Goal: Information Seeking & Learning: Learn about a topic

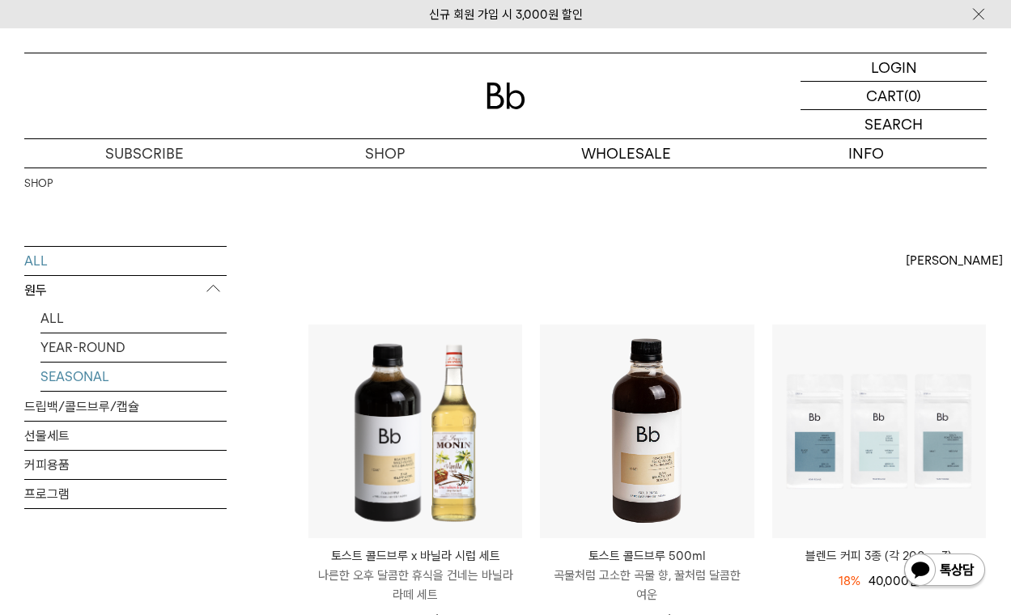
click at [141, 380] on link "SEASONAL" at bounding box center [133, 377] width 186 height 28
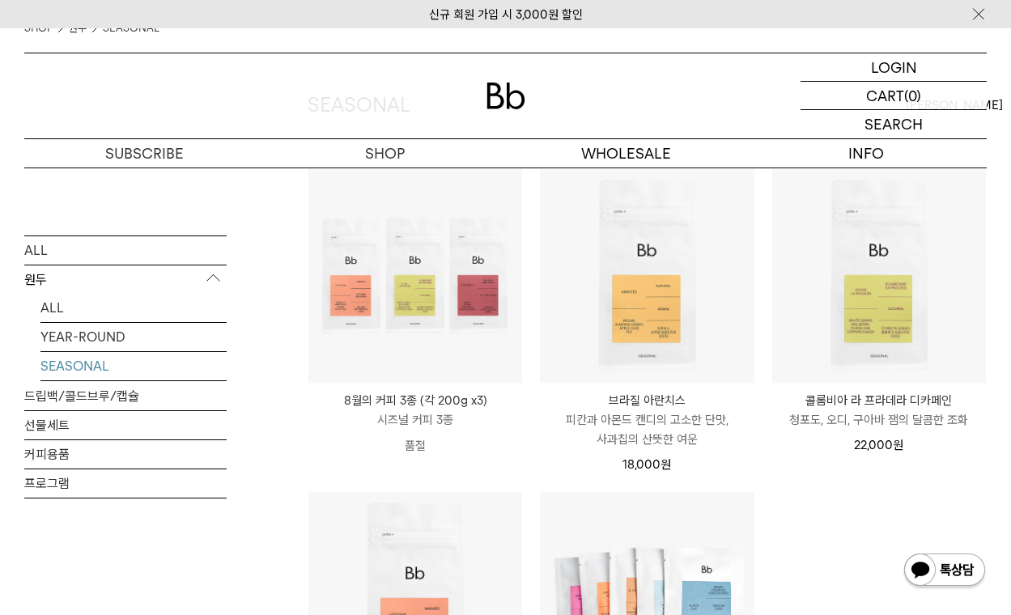
scroll to position [240, 0]
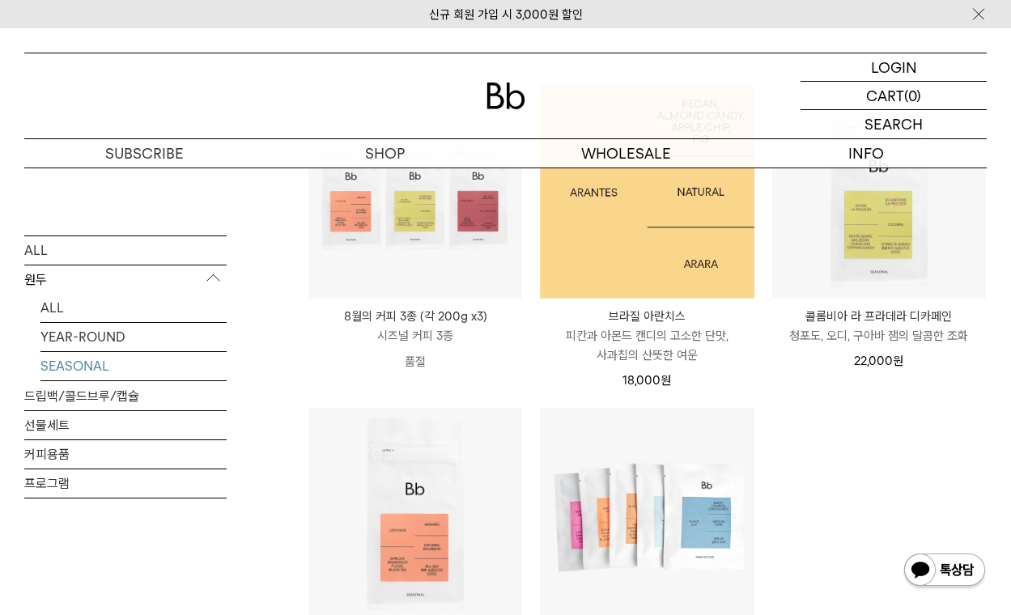
click at [703, 277] on img at bounding box center [647, 192] width 214 height 214
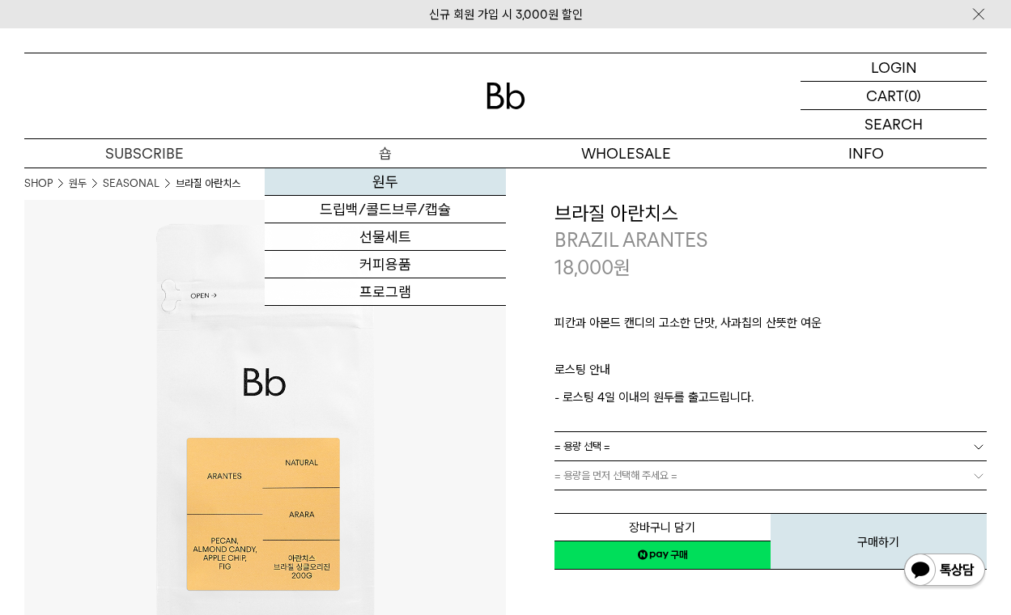
click at [397, 190] on link "원두" at bounding box center [385, 182] width 240 height 28
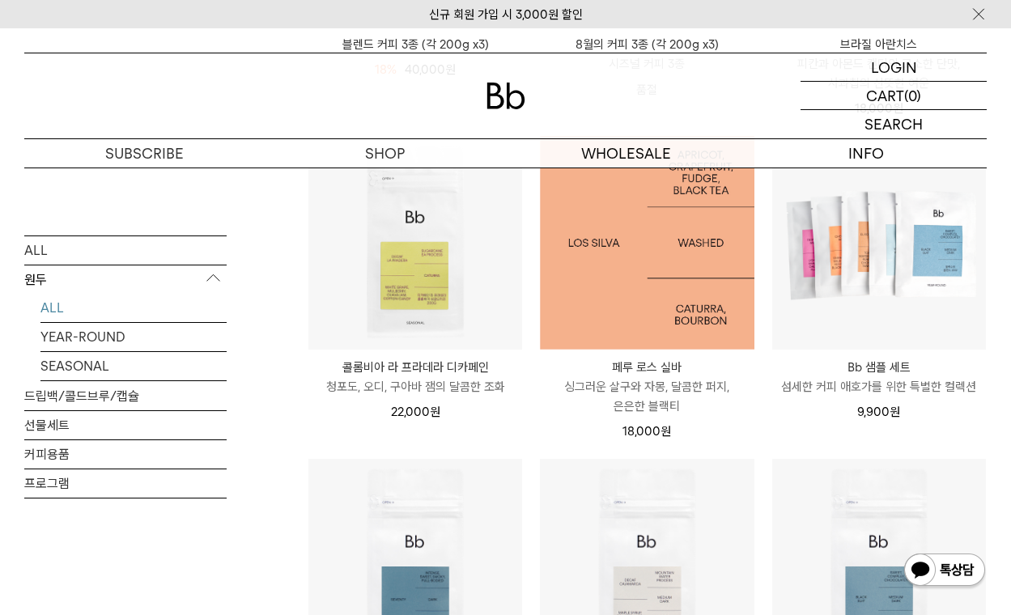
scroll to position [545, 0]
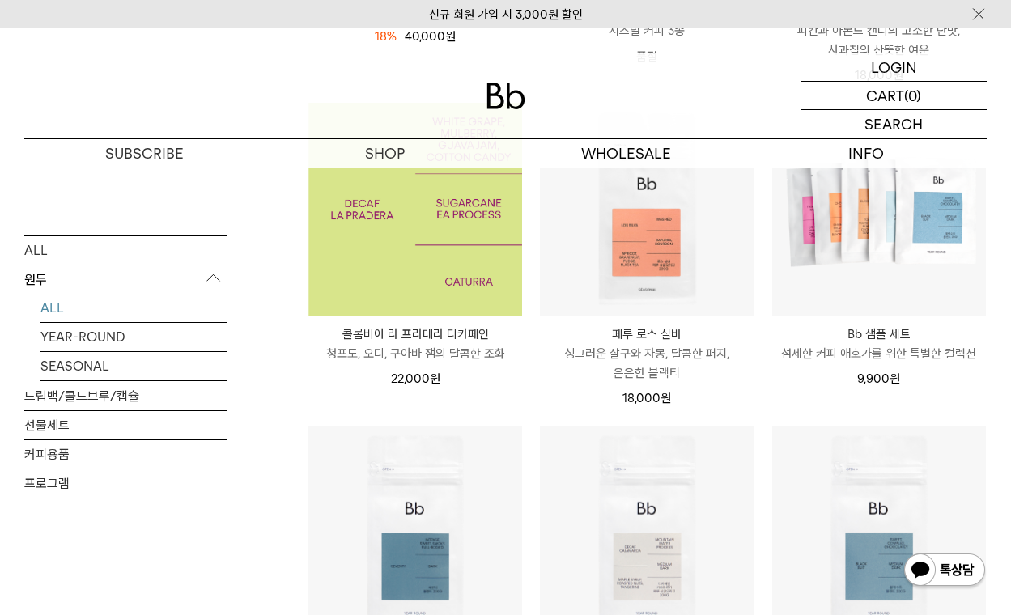
click at [482, 278] on img at bounding box center [415, 210] width 214 height 214
